Goal: Information Seeking & Learning: Check status

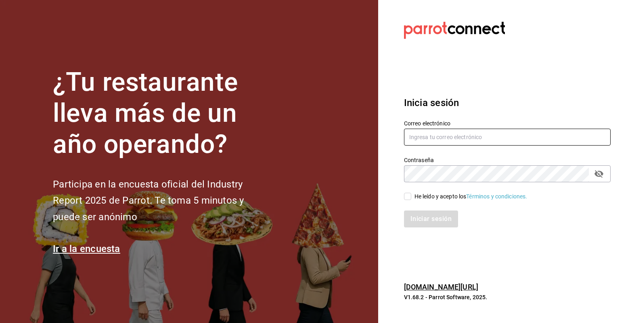
click at [424, 137] on input "text" at bounding box center [507, 137] width 207 height 17
type input "emcardenast@gmail.com"
click at [412, 195] on span "He leído y acepto los Términos y condiciones." at bounding box center [469, 197] width 116 height 8
click at [411, 195] on input "He leído y acepto los Términos y condiciones." at bounding box center [407, 196] width 7 height 7
checkbox input "true"
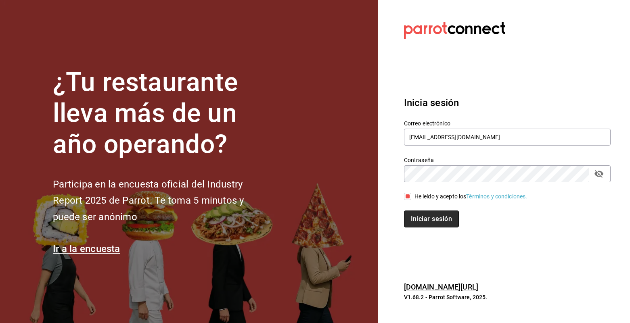
click at [427, 220] on button "Iniciar sesión" at bounding box center [431, 219] width 55 height 17
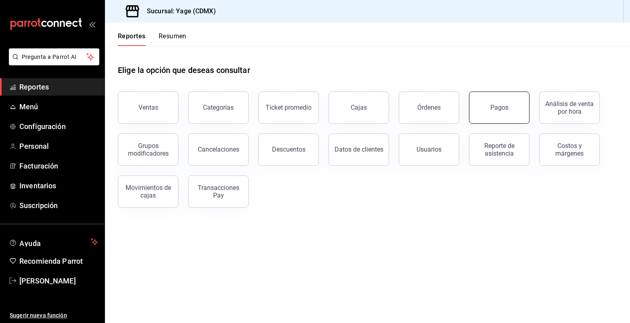
click at [506, 109] on div "Pagos" at bounding box center [500, 108] width 18 height 8
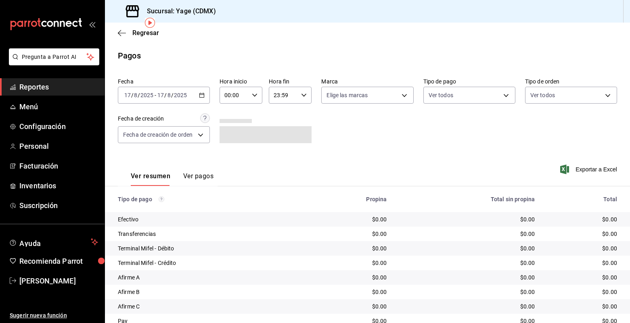
scroll to position [33, 0]
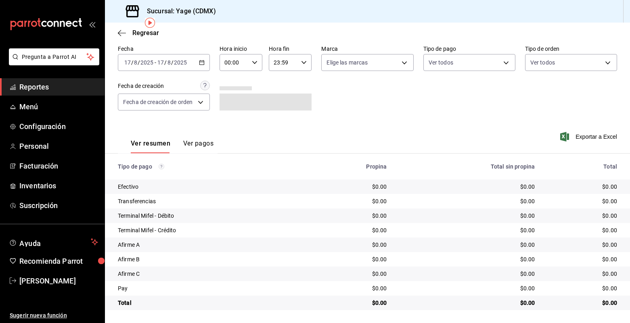
click at [206, 60] on div "2025-08-17 17 / 8 / 2025 - 2025-08-17 17 / 8 / 2025" at bounding box center [164, 62] width 92 height 17
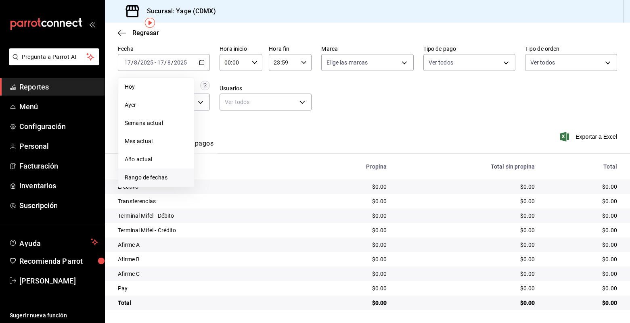
click at [175, 176] on span "Rango de fechas" at bounding box center [156, 178] width 63 height 8
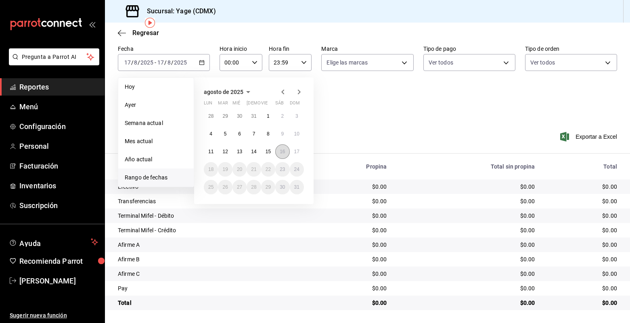
click at [285, 154] on button "16" at bounding box center [282, 152] width 14 height 15
click at [301, 151] on button "17" at bounding box center [297, 152] width 14 height 15
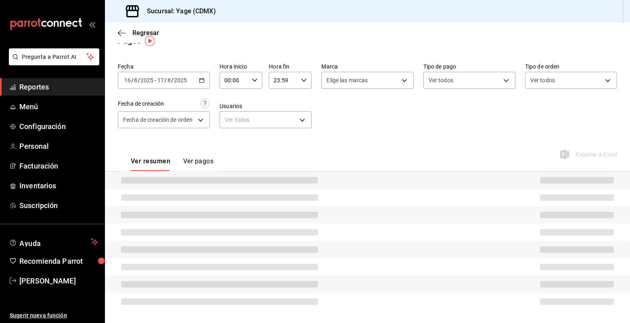
scroll to position [33, 0]
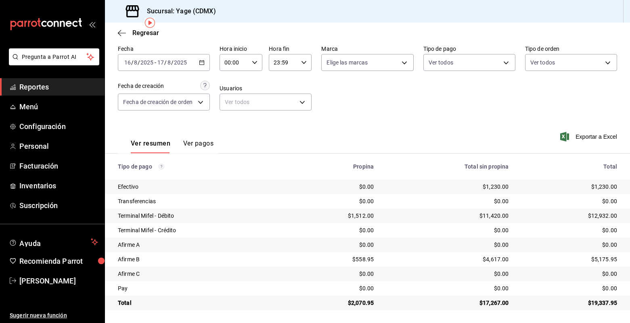
click at [199, 145] on button "Ver pagos" at bounding box center [198, 147] width 30 height 14
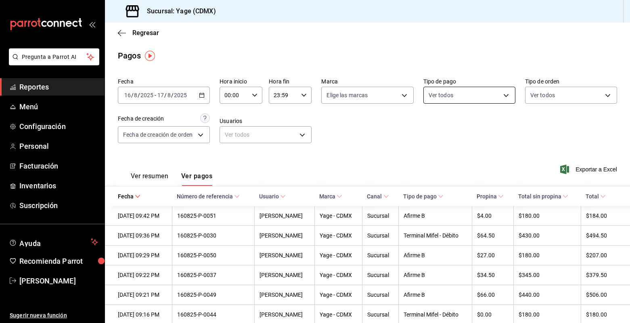
click at [476, 97] on body "Pregunta a Parrot AI Reportes Menú Configuración Personal Facturación Inventari…" at bounding box center [315, 161] width 630 height 323
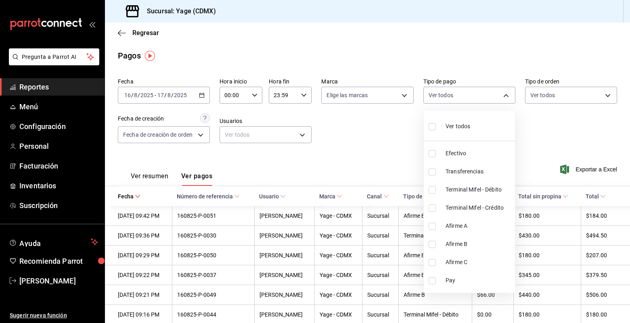
click at [483, 125] on li "Ver todos" at bounding box center [469, 126] width 91 height 24
type input "78fc9465-0b0d-4bc0-b455-d0afb9064999,b94dbc40-82ca-4f88-83ad-3daced117f10,d938b…"
checkbox input "true"
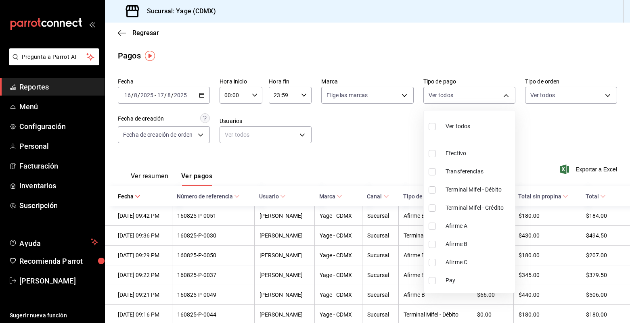
checkbox input "true"
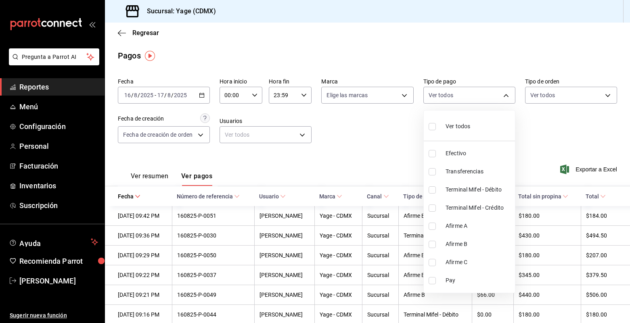
checkbox input "true"
click at [360, 127] on div at bounding box center [315, 161] width 630 height 323
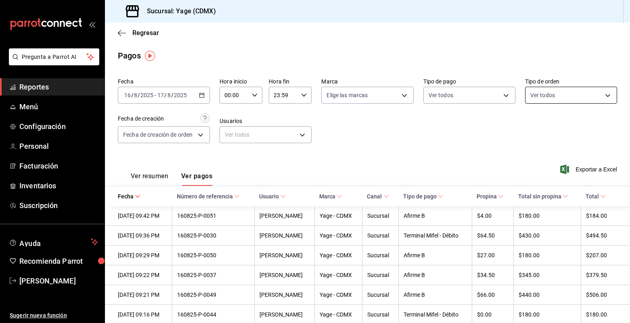
click at [560, 94] on body "Pregunta a Parrot AI Reportes Menú Configuración Personal Facturación Inventari…" at bounding box center [315, 161] width 630 height 323
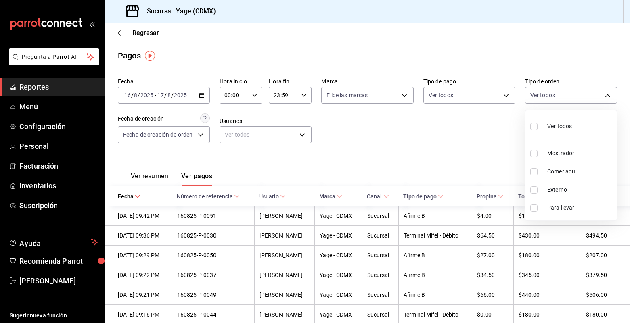
click at [562, 126] on span "Ver todos" at bounding box center [559, 126] width 25 height 8
type input "53586ef8-f182-4e7f-a90e-874f5949f15d,b193c13d-30e8-40e5-a57d-8dde56837216,EXTER…"
checkbox input "true"
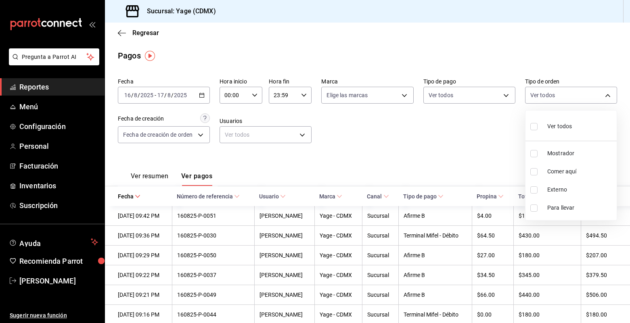
checkbox input "true"
click at [189, 132] on div at bounding box center [315, 161] width 630 height 323
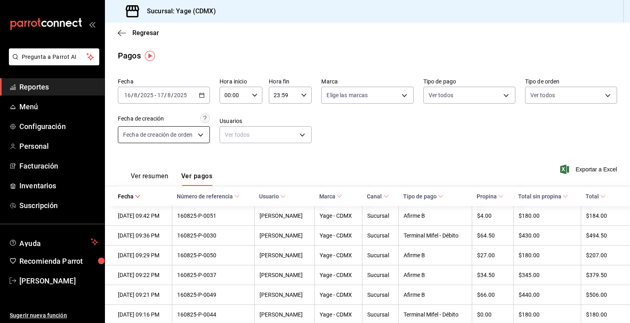
click at [197, 132] on body "Pregunta a Parrot AI Reportes Menú Configuración Personal Facturación Inventari…" at bounding box center [315, 161] width 630 height 323
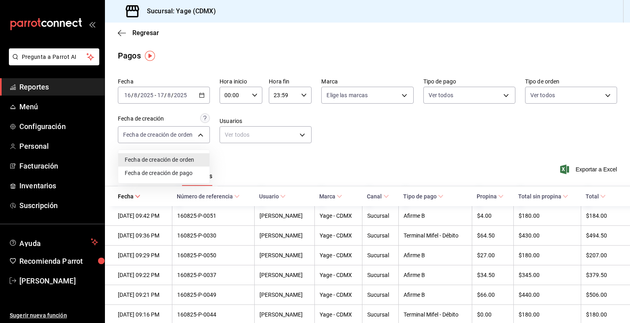
click at [202, 172] on li "Fecha de creación de pago" at bounding box center [163, 173] width 91 height 13
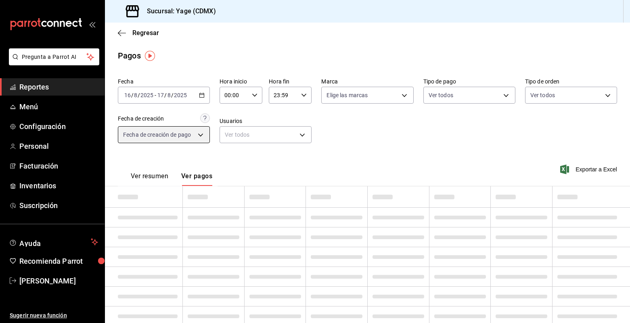
type input "ORDER_PAYMENT"
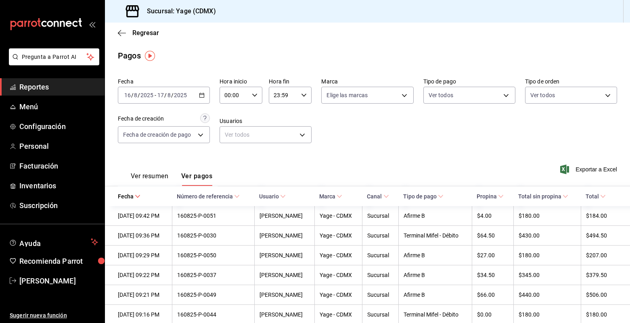
click at [46, 88] on span "Reportes" at bounding box center [58, 87] width 79 height 11
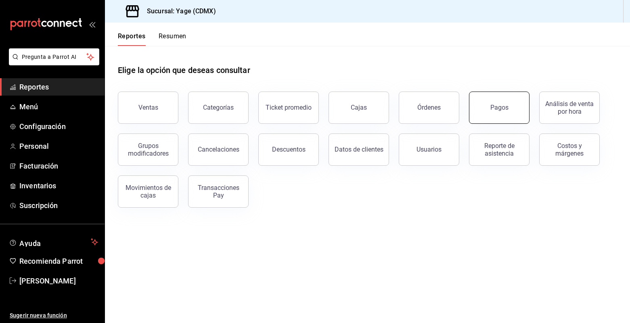
click at [508, 114] on button "Pagos" at bounding box center [499, 108] width 61 height 32
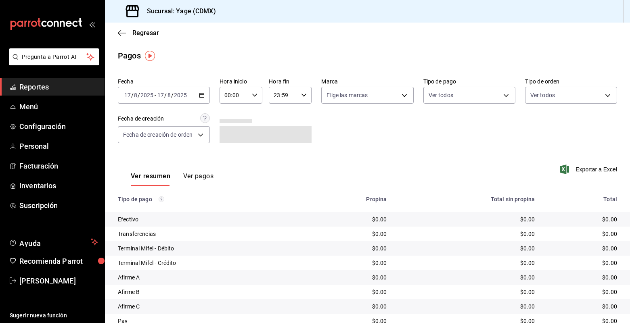
click at [203, 96] on icon "button" at bounding box center [202, 95] width 6 height 6
click at [306, 94] on \(Stroke\) "button" at bounding box center [304, 95] width 5 height 3
click at [282, 124] on span "03" at bounding box center [279, 125] width 8 height 6
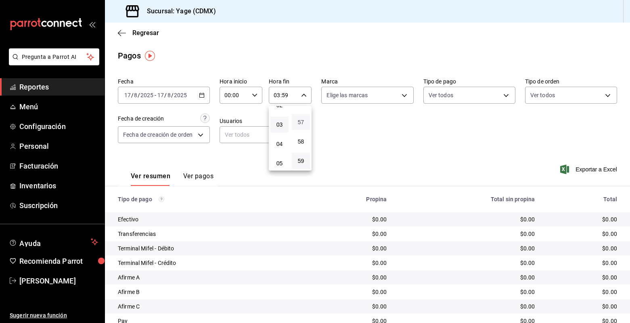
click at [304, 120] on span "57" at bounding box center [301, 122] width 8 height 6
type input "03:57"
click at [375, 156] on div at bounding box center [315, 161] width 630 height 323
click at [204, 93] on \(Stroke\) "button" at bounding box center [201, 95] width 5 height 4
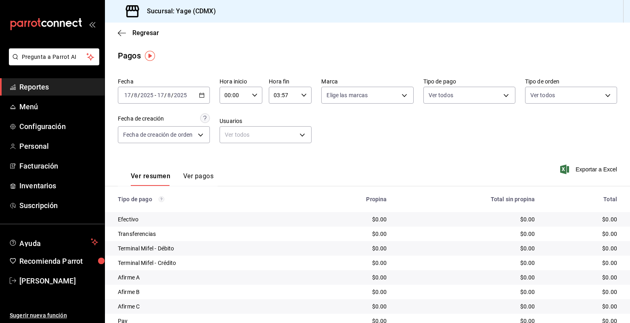
click at [38, 95] on link "Reportes" at bounding box center [52, 86] width 105 height 17
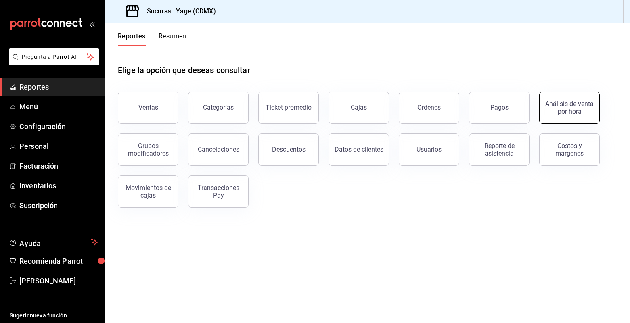
click at [589, 113] on div "Análisis de venta por hora" at bounding box center [570, 107] width 50 height 15
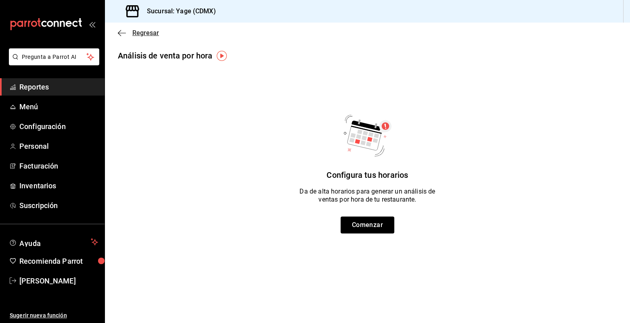
click at [123, 33] on icon "button" at bounding box center [122, 33] width 8 height 0
